Goal: Information Seeking & Learning: Compare options

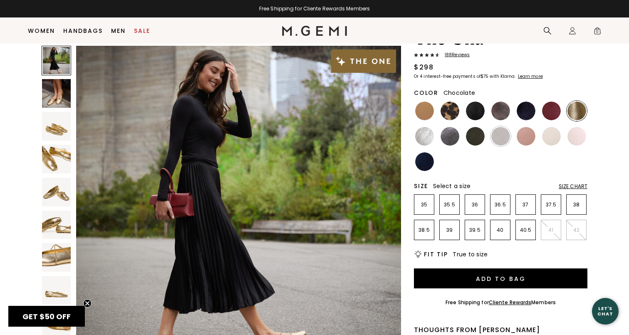
scroll to position [48, 0]
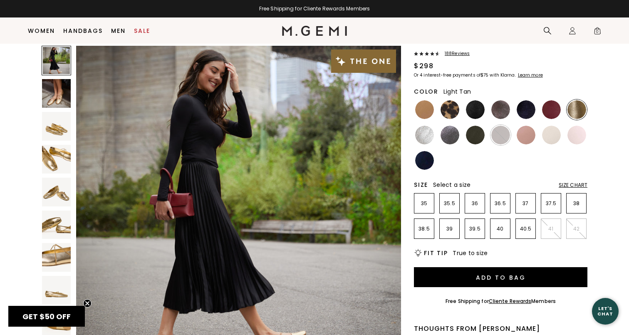
click at [429, 111] on img at bounding box center [424, 109] width 19 height 19
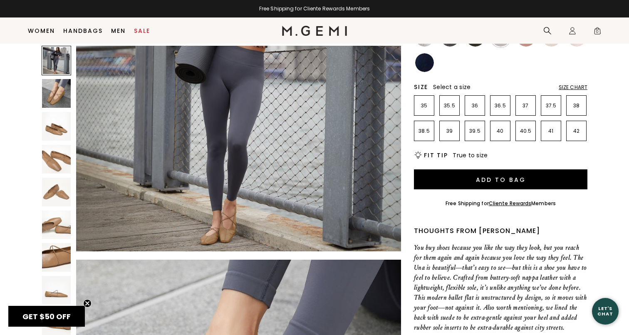
scroll to position [124, 0]
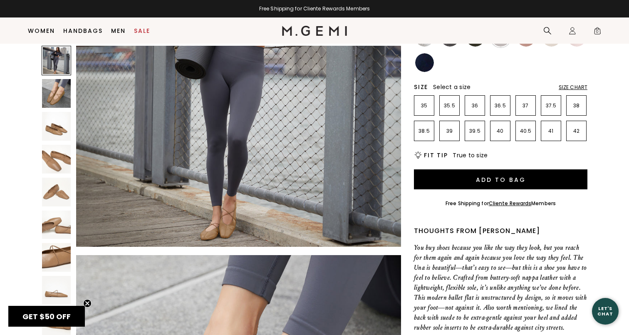
click at [70, 135] on img at bounding box center [56, 126] width 29 height 29
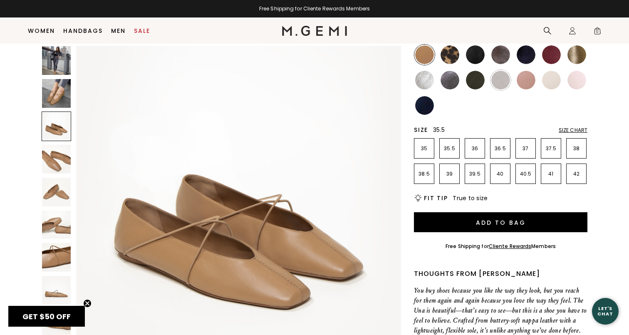
scroll to position [99, 0]
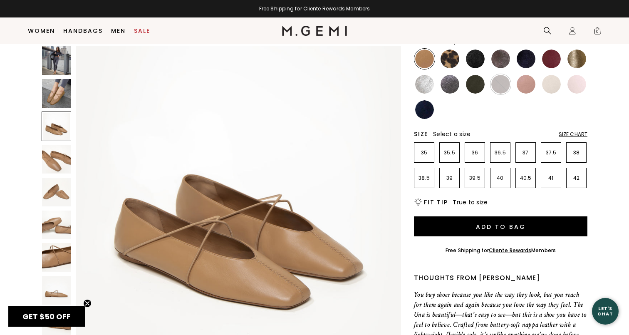
click at [449, 60] on img at bounding box center [449, 58] width 19 height 19
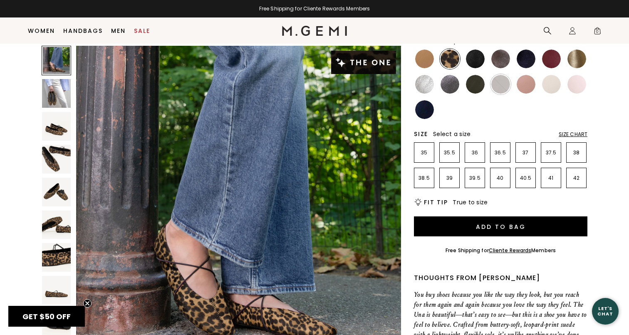
click at [62, 128] on img at bounding box center [56, 126] width 29 height 29
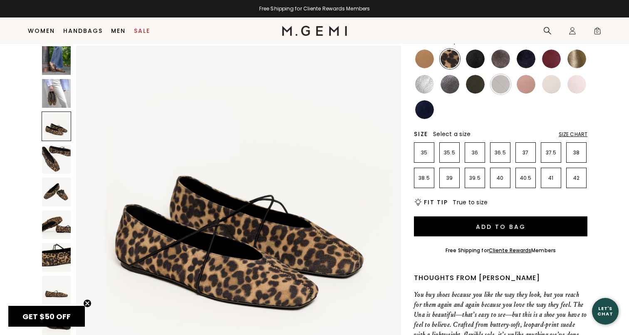
click at [62, 150] on img at bounding box center [56, 159] width 29 height 29
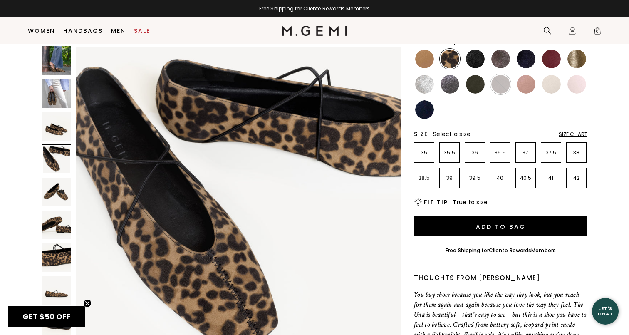
scroll to position [999, 0]
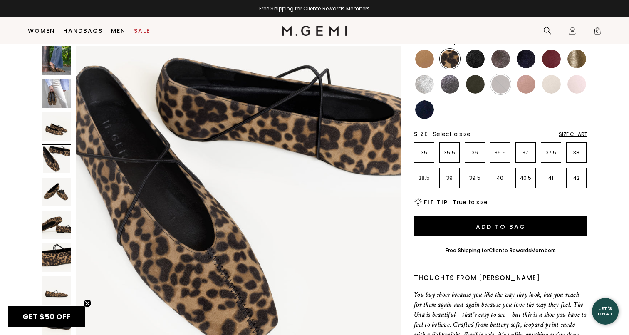
click at [56, 185] on img at bounding box center [56, 192] width 29 height 29
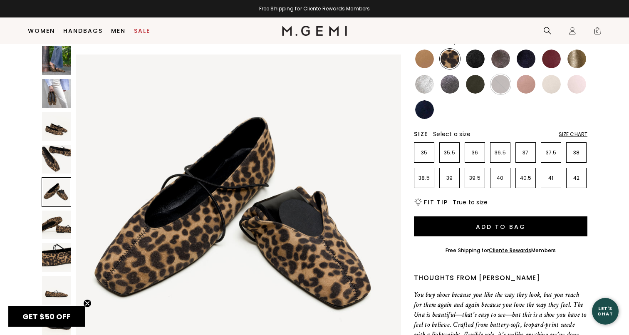
scroll to position [1332, 0]
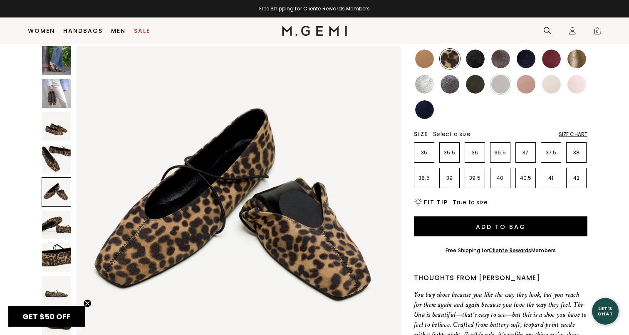
click at [472, 65] on img at bounding box center [475, 58] width 19 height 19
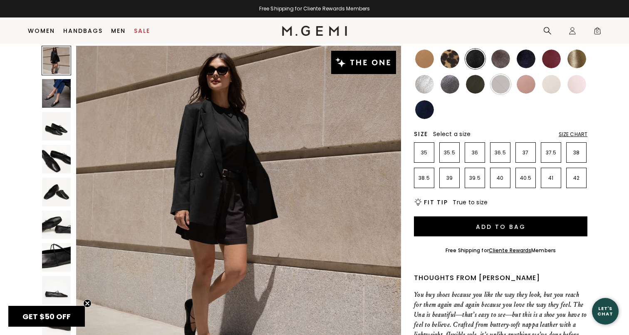
click at [59, 128] on img at bounding box center [56, 126] width 29 height 29
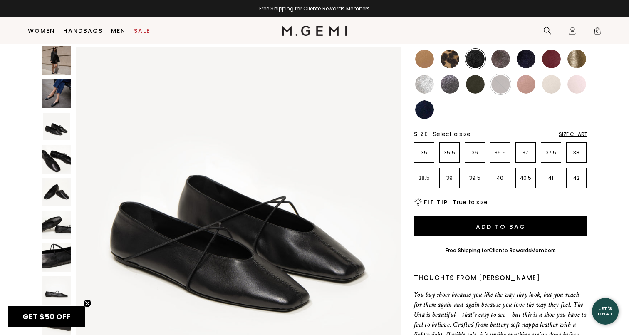
scroll to position [666, 0]
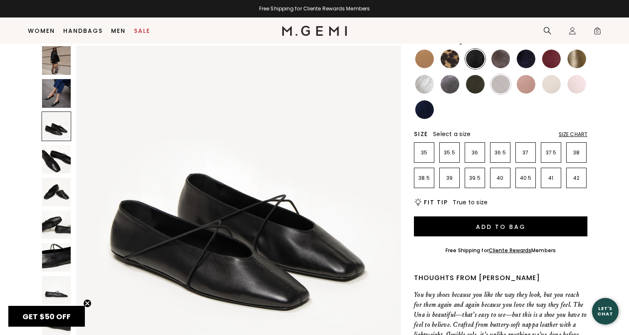
click at [509, 61] on img at bounding box center [500, 58] width 19 height 19
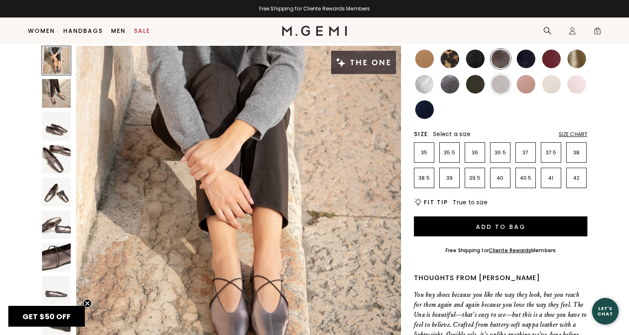
click at [59, 121] on img at bounding box center [56, 126] width 29 height 29
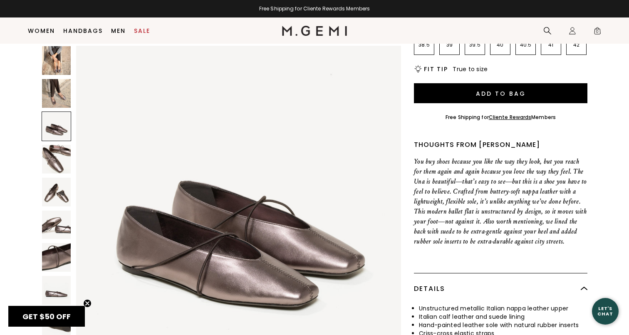
scroll to position [232, 0]
click at [51, 245] on img at bounding box center [56, 257] width 29 height 29
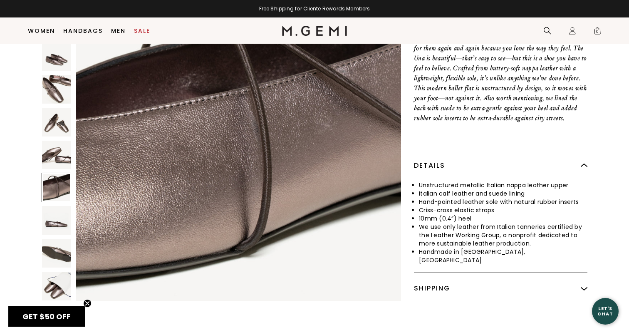
scroll to position [0, 0]
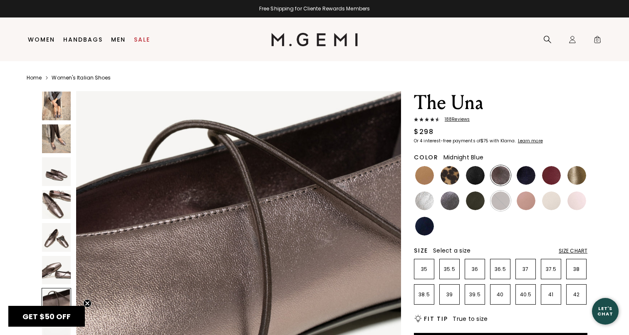
click at [530, 181] on img at bounding box center [525, 175] width 19 height 19
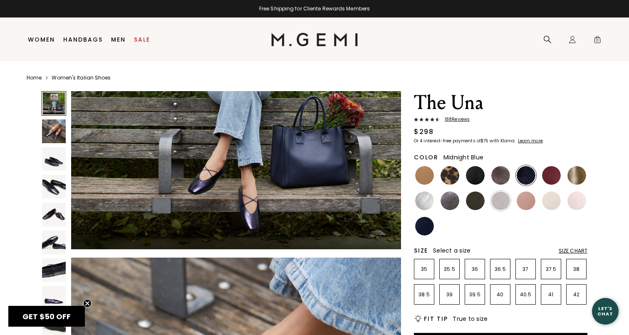
click at [47, 158] on img at bounding box center [54, 159] width 24 height 24
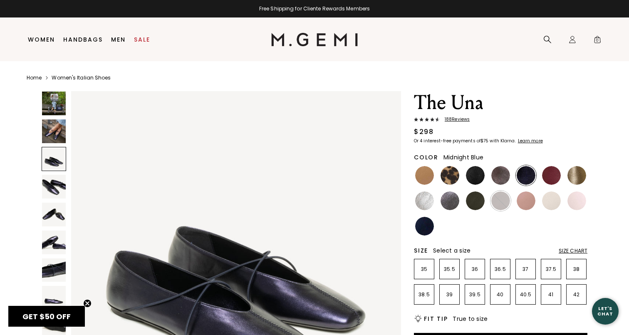
click at [56, 180] on img at bounding box center [54, 187] width 24 height 24
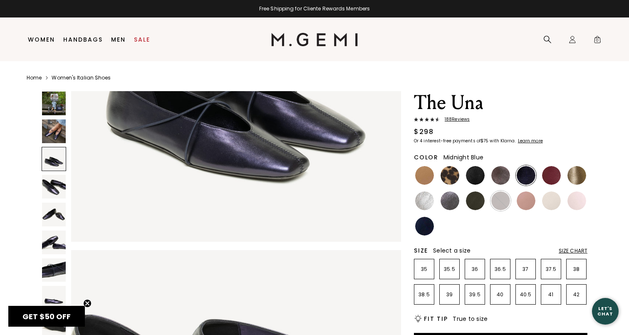
click at [55, 190] on div at bounding box center [54, 186] width 25 height 25
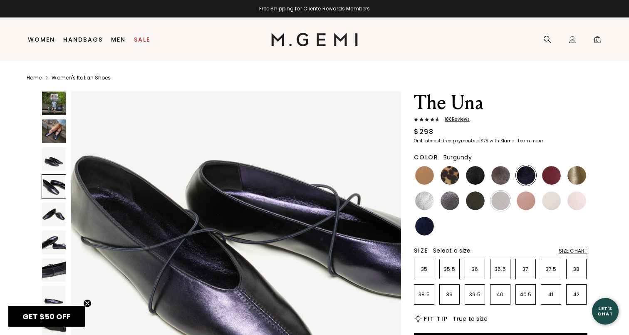
click at [556, 178] on img at bounding box center [551, 175] width 19 height 19
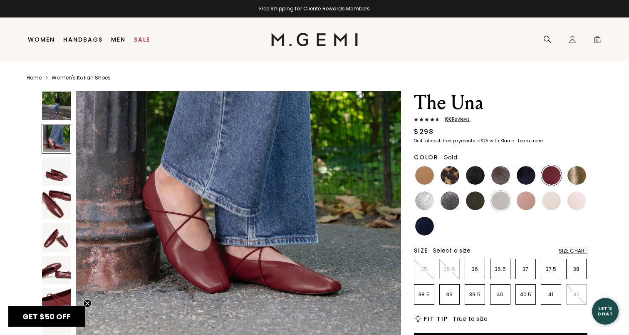
click at [579, 180] on img at bounding box center [576, 175] width 19 height 19
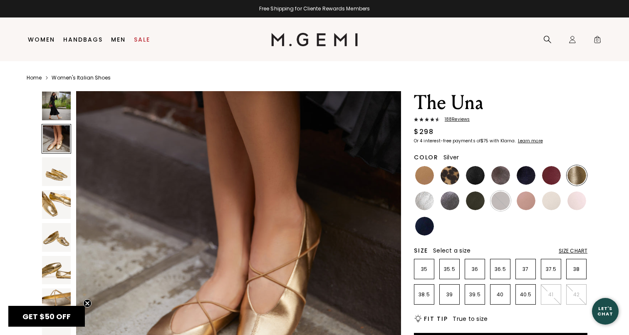
click at [420, 195] on img at bounding box center [424, 200] width 19 height 19
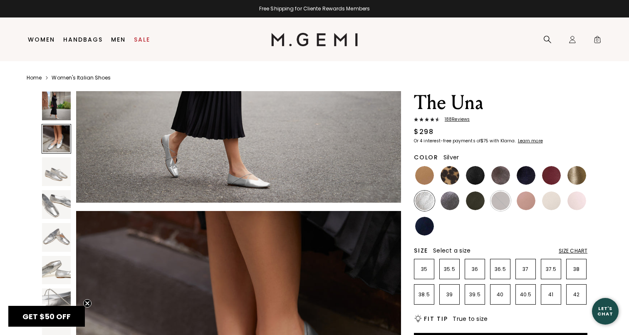
click at [61, 180] on img at bounding box center [56, 171] width 29 height 29
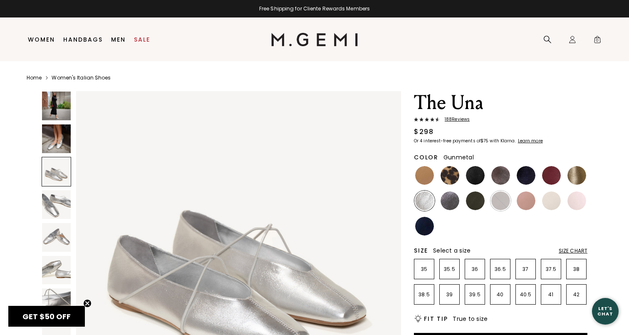
click at [454, 208] on img at bounding box center [449, 200] width 19 height 19
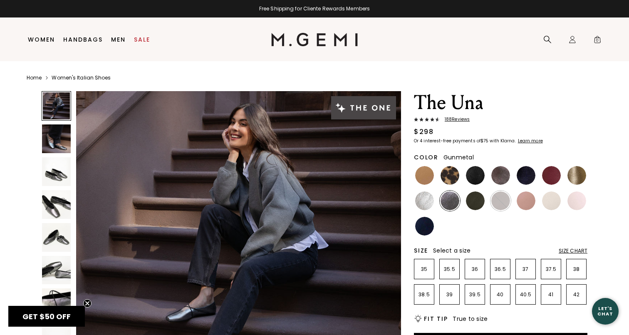
click at [42, 240] on img at bounding box center [56, 237] width 29 height 29
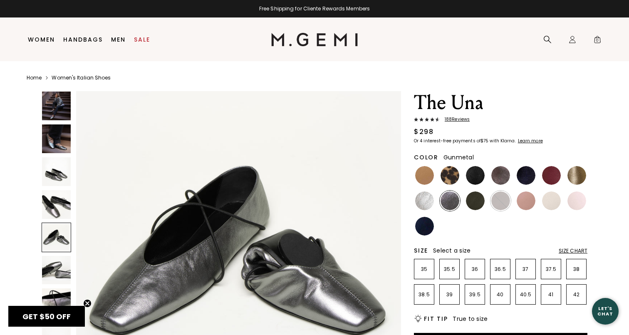
click at [56, 205] on img at bounding box center [56, 204] width 29 height 29
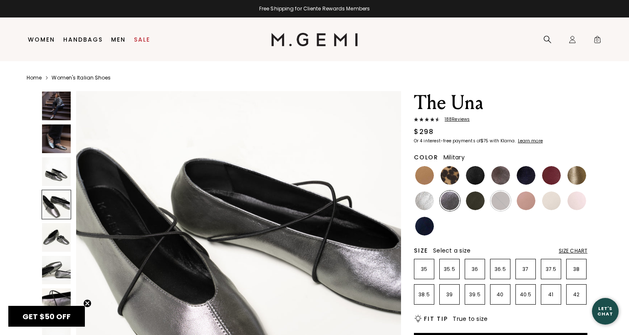
click at [479, 203] on img at bounding box center [475, 200] width 19 height 19
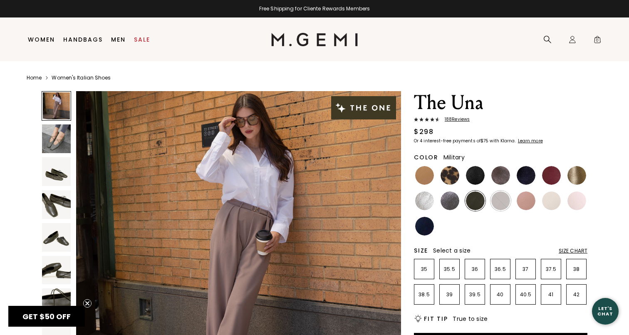
click at [64, 166] on img at bounding box center [56, 171] width 29 height 29
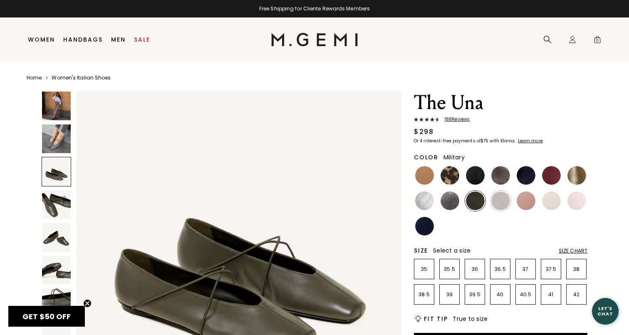
click at [63, 144] on img at bounding box center [56, 138] width 29 height 29
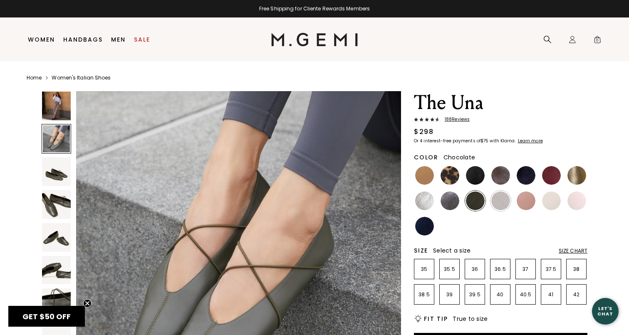
click at [501, 201] on div at bounding box center [500, 200] width 20 height 20
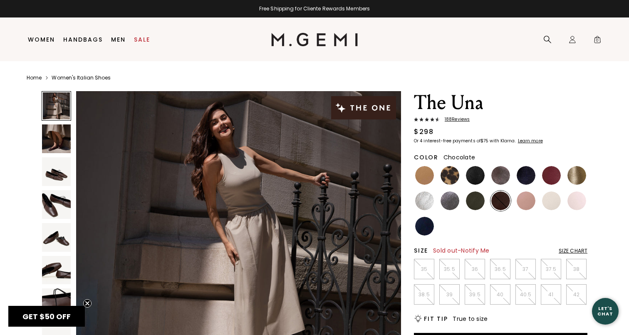
click at [55, 207] on img at bounding box center [56, 204] width 29 height 29
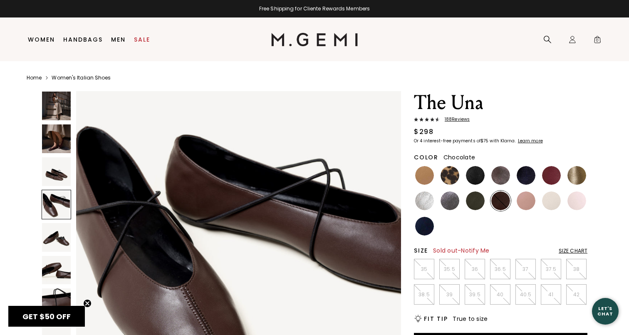
click at [55, 171] on img at bounding box center [56, 171] width 29 height 29
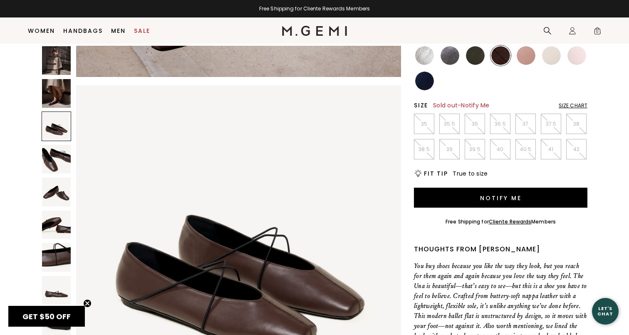
click at [525, 53] on img at bounding box center [525, 55] width 19 height 19
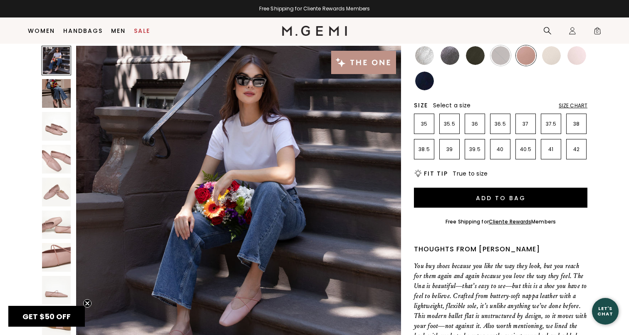
click at [59, 140] on img at bounding box center [56, 126] width 29 height 29
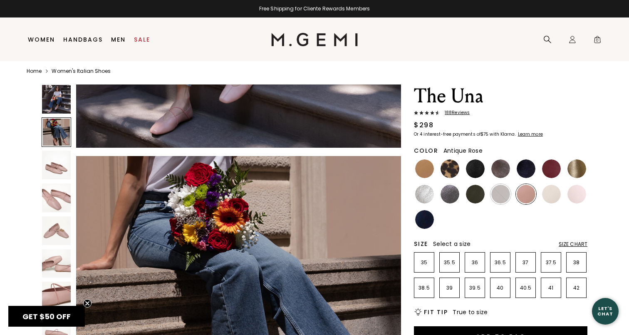
click at [54, 185] on img at bounding box center [56, 197] width 29 height 29
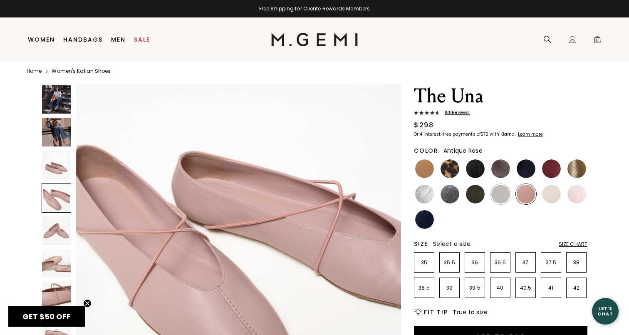
click at [552, 204] on ul at bounding box center [500, 193] width 173 height 71
click at [553, 196] on img at bounding box center [551, 194] width 19 height 19
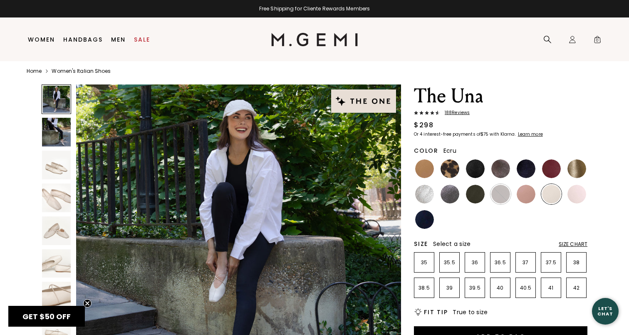
click at [66, 170] on img at bounding box center [56, 164] width 29 height 29
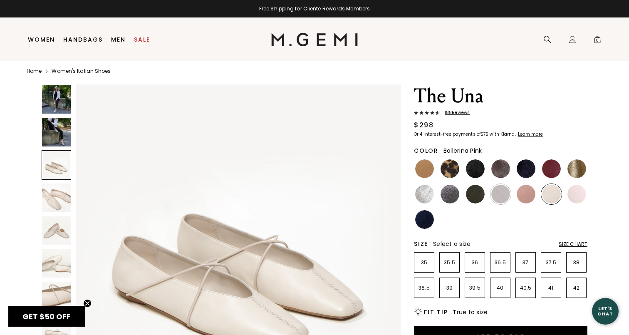
click at [582, 197] on img at bounding box center [576, 194] width 19 height 19
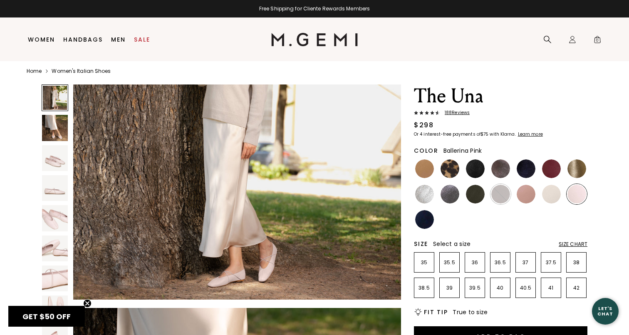
click at [429, 224] on img at bounding box center [424, 219] width 19 height 19
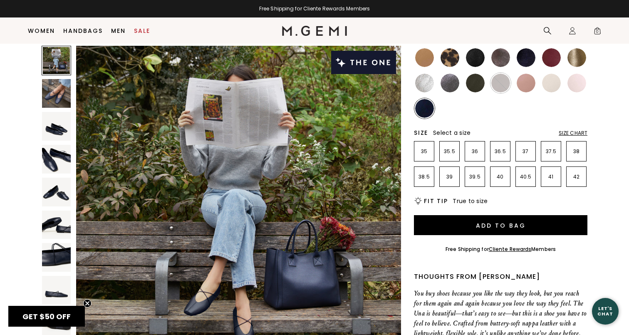
click at [453, 64] on img at bounding box center [449, 57] width 19 height 19
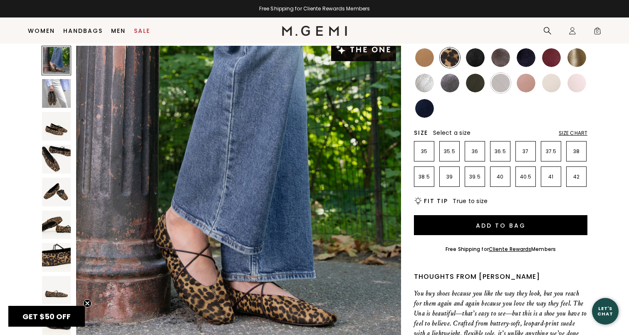
scroll to position [15, 0]
